Goal: Transaction & Acquisition: Obtain resource

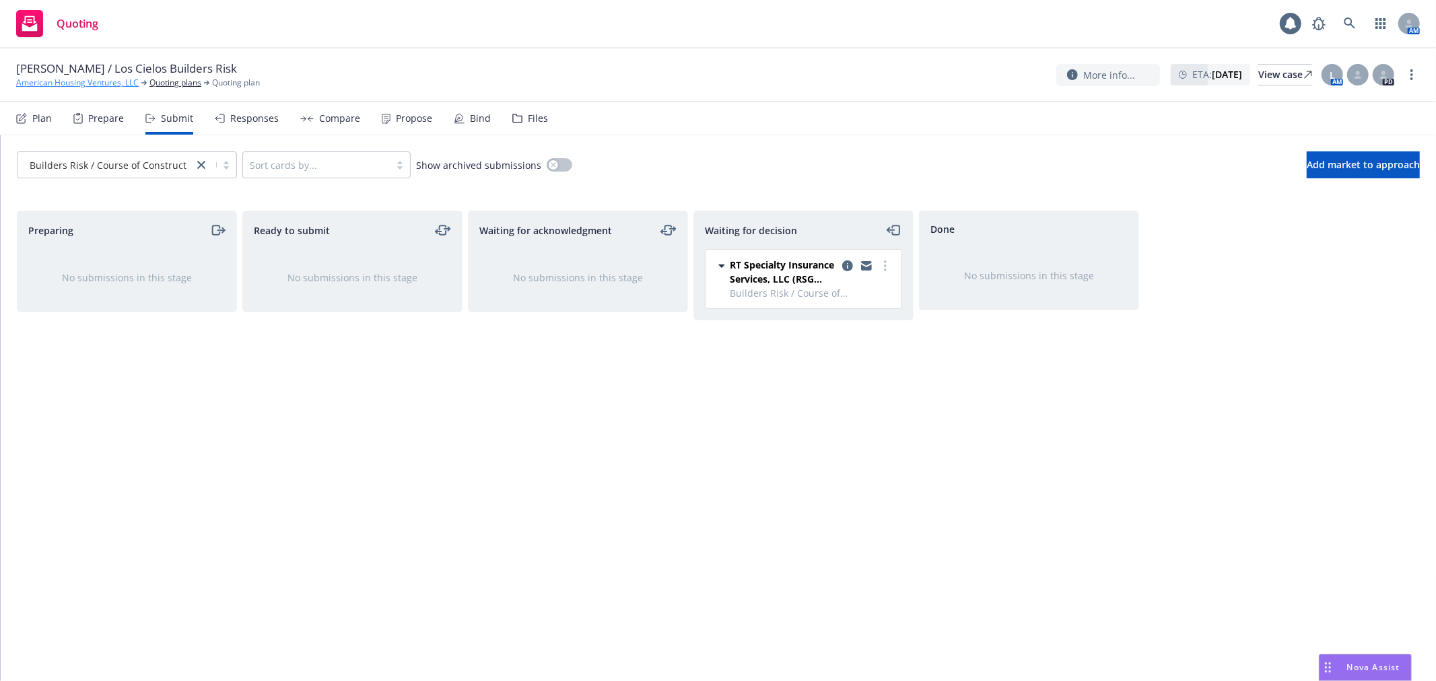
click at [96, 79] on link "American Housing Ventures, LLC" at bounding box center [77, 83] width 123 height 12
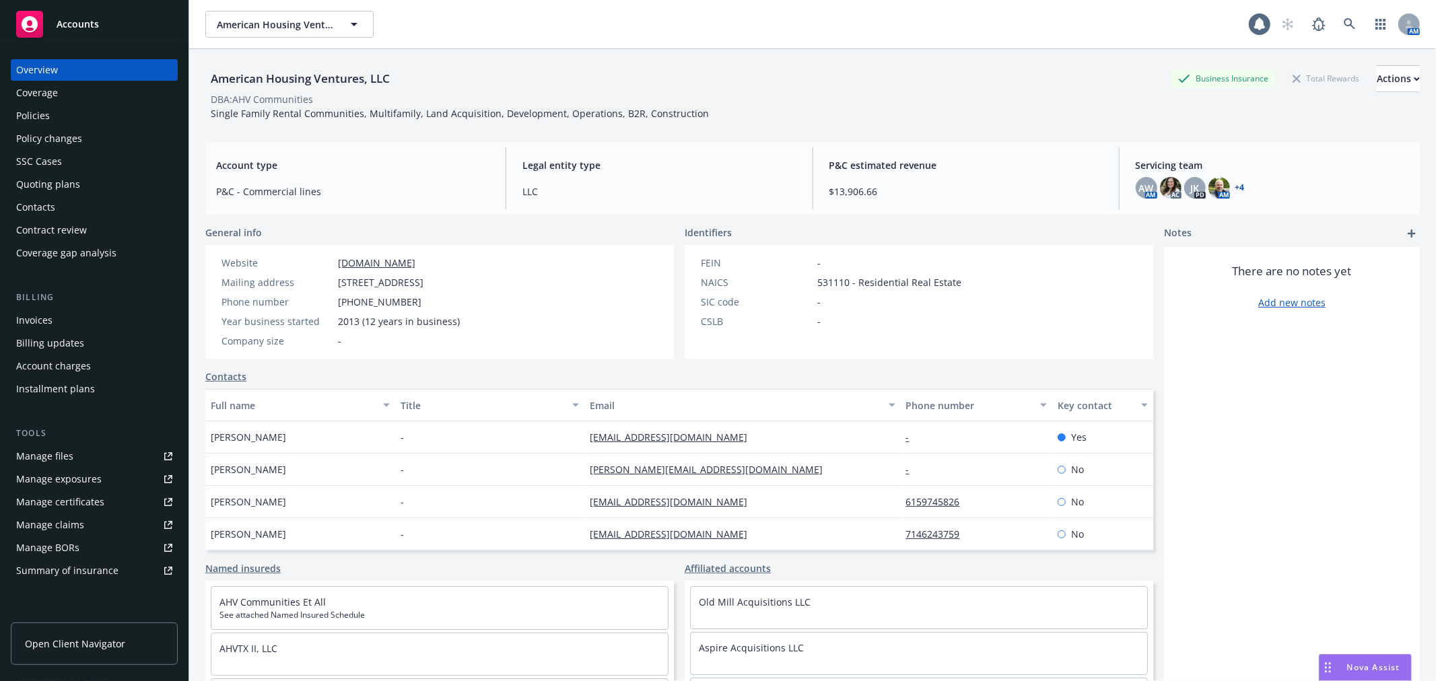
click at [1096, 354] on div "FEIN - NAICS 531110 - Residential Real Estate SIC code - CSLB -" at bounding box center [919, 302] width 469 height 114
click at [49, 116] on div "Policies" at bounding box center [94, 116] width 156 height 22
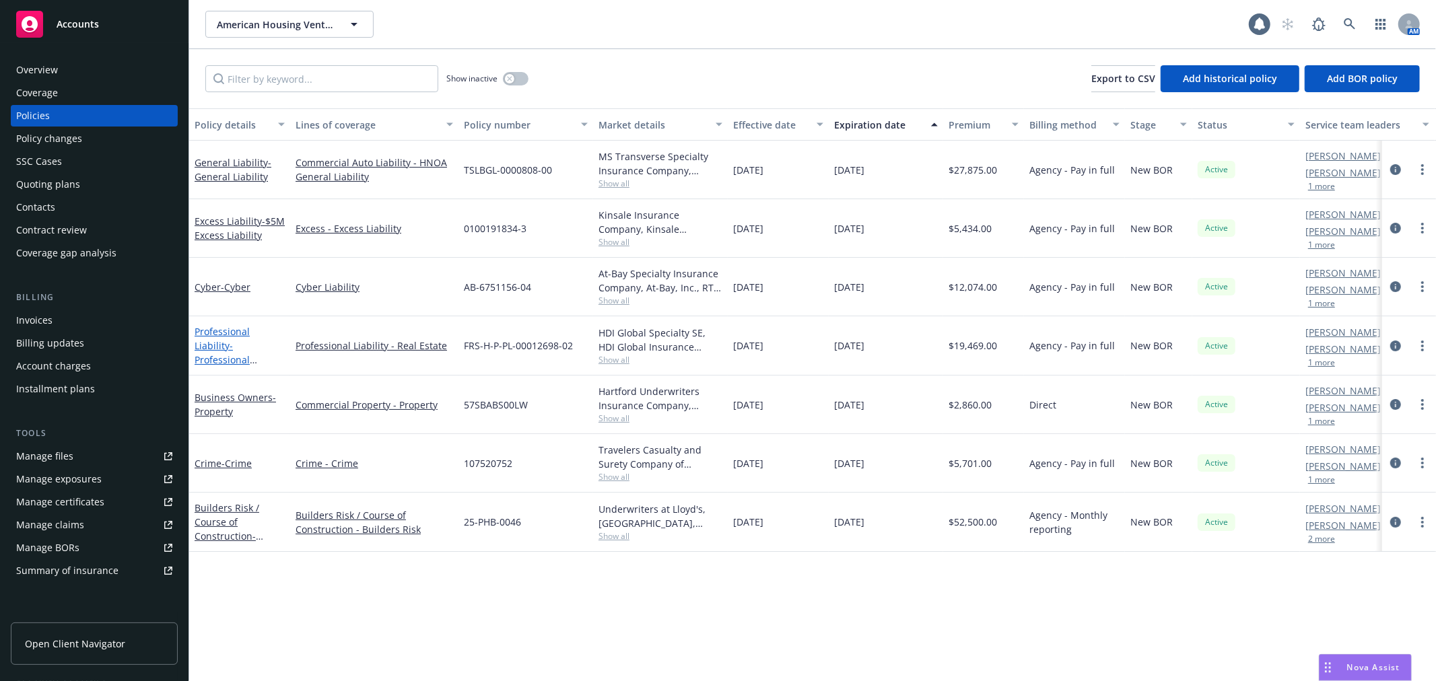
click at [225, 335] on link "Professional Liability - Professional Liability" at bounding box center [222, 352] width 55 height 55
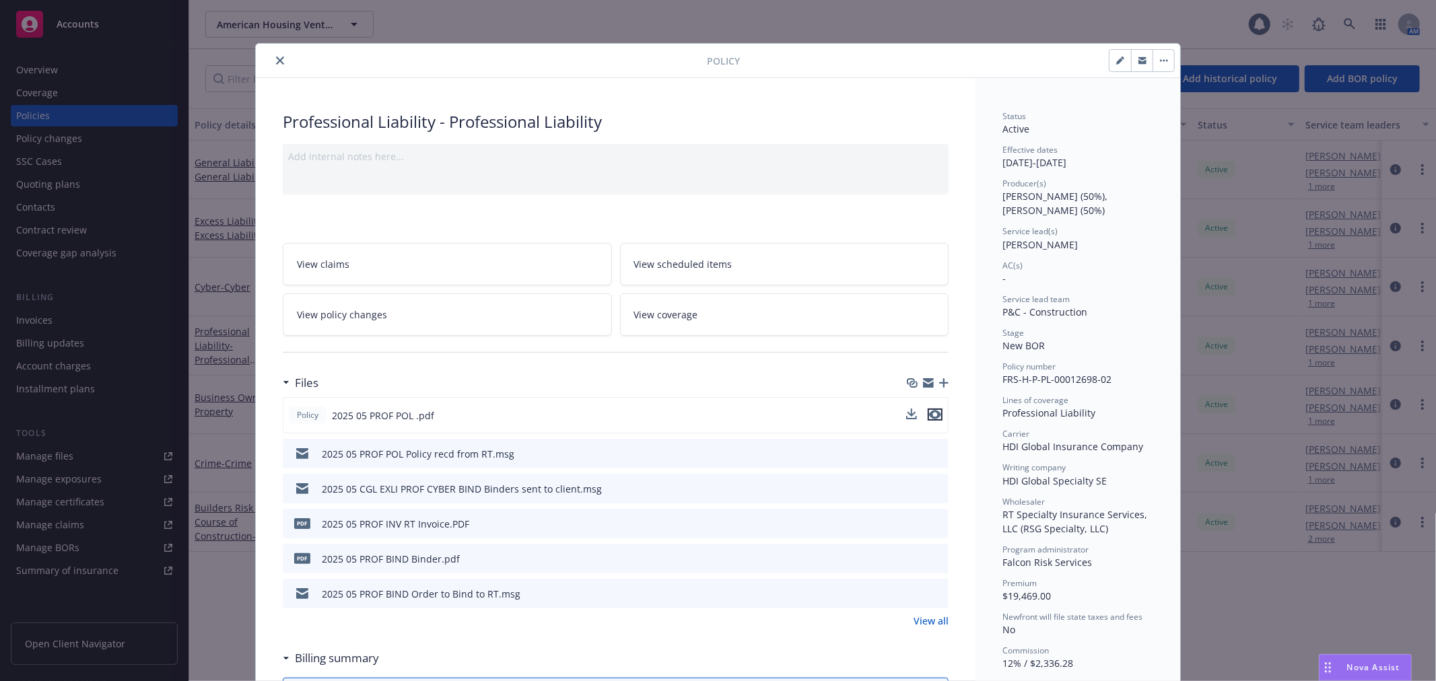
click at [933, 415] on icon "preview file" at bounding box center [935, 414] width 12 height 9
click at [910, 413] on icon "download file" at bounding box center [913, 414] width 11 height 11
